Goal: Task Accomplishment & Management: Manage account settings

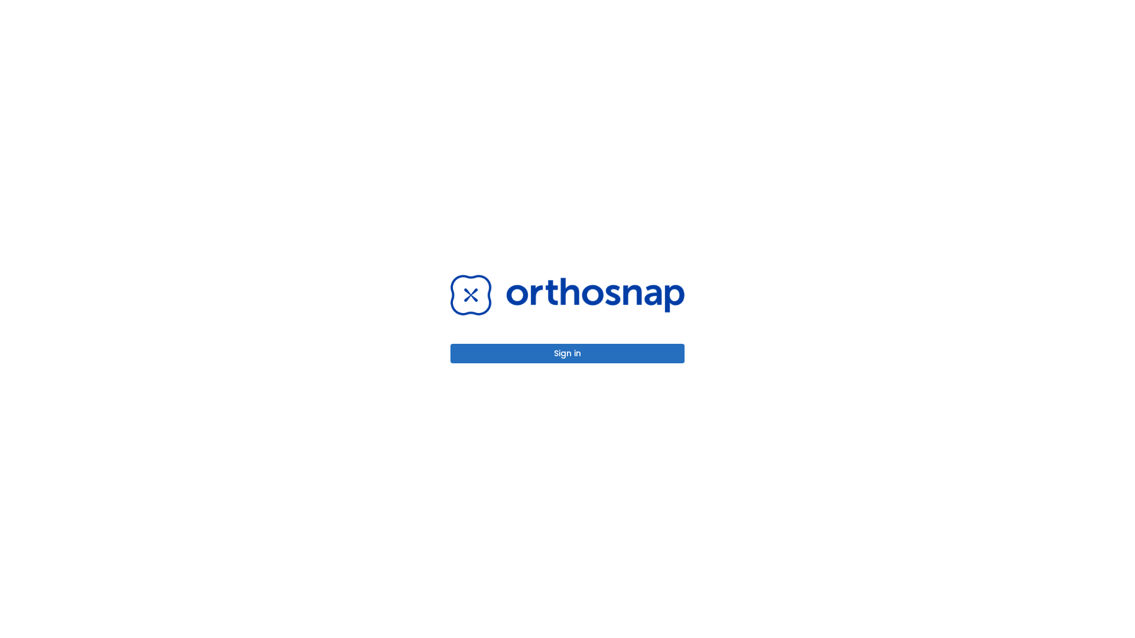
click at [567, 353] on button "Sign in" at bounding box center [567, 354] width 234 height 20
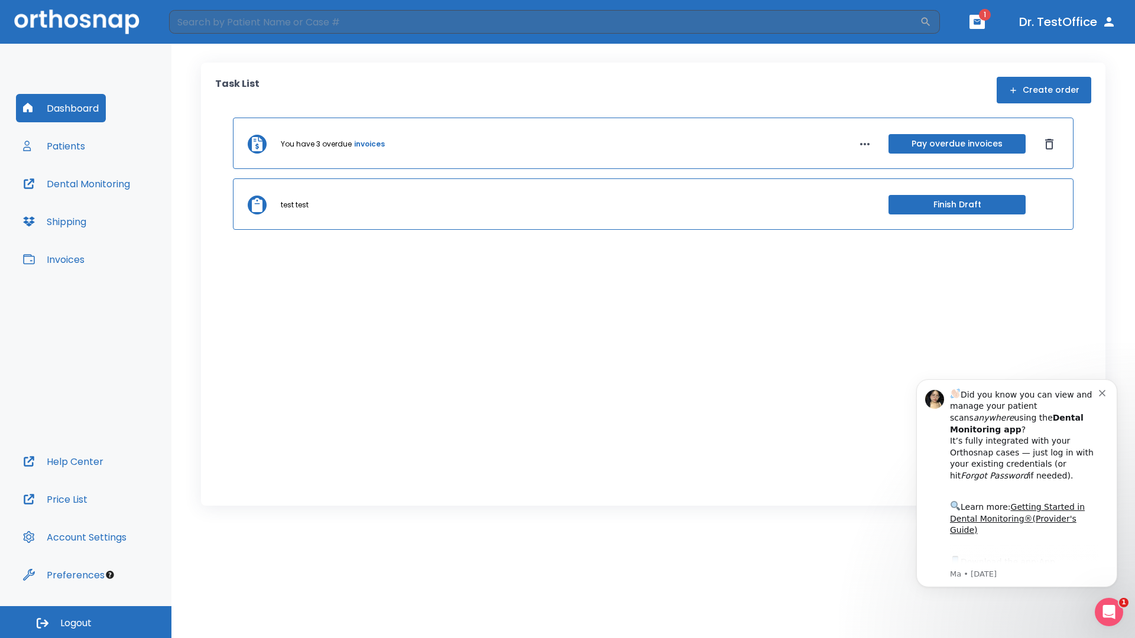
click at [86, 622] on span "Logout" at bounding box center [75, 623] width 31 height 13
